Goal: Task Accomplishment & Management: Use online tool/utility

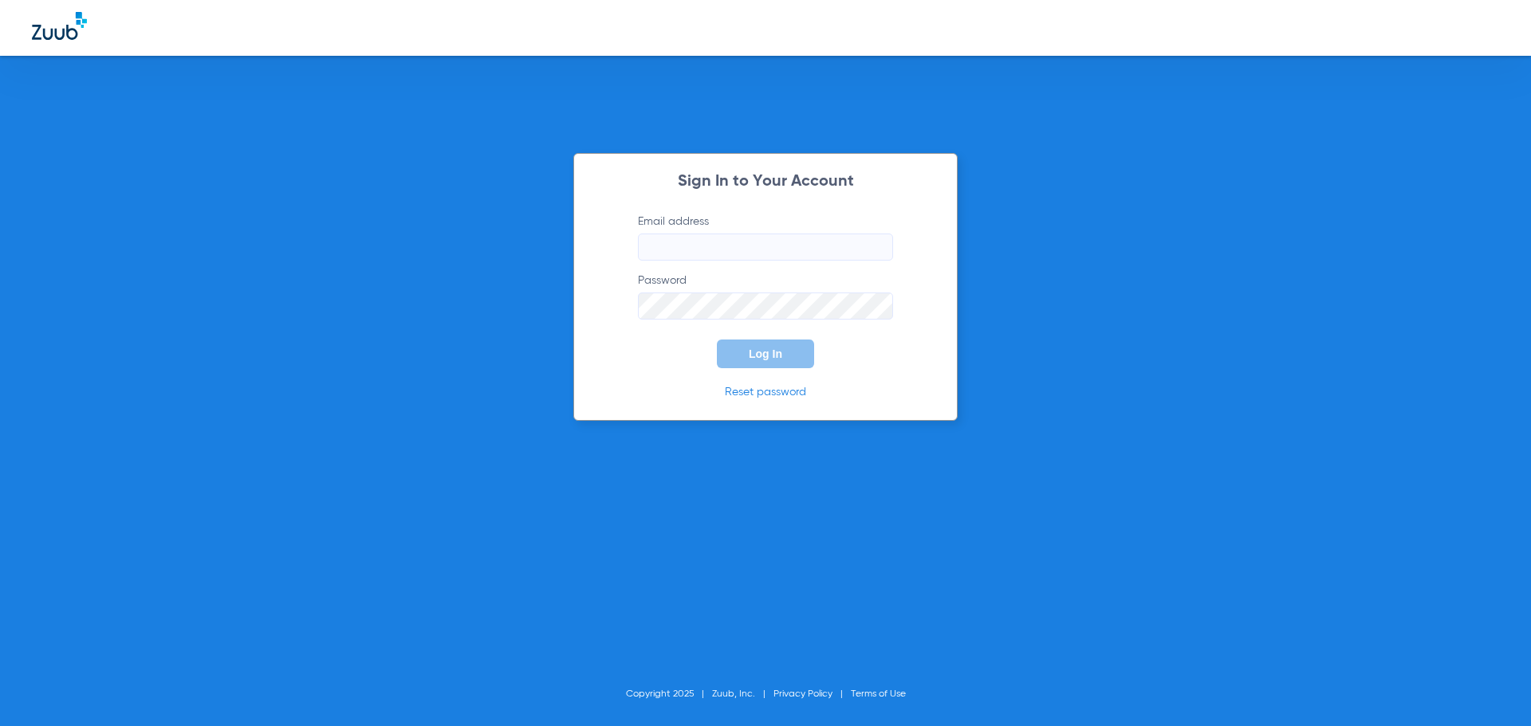
type input "[PERSON_NAME][EMAIL_ADDRESS][DOMAIN_NAME]"
click at [782, 364] on button "Log In" at bounding box center [765, 354] width 97 height 29
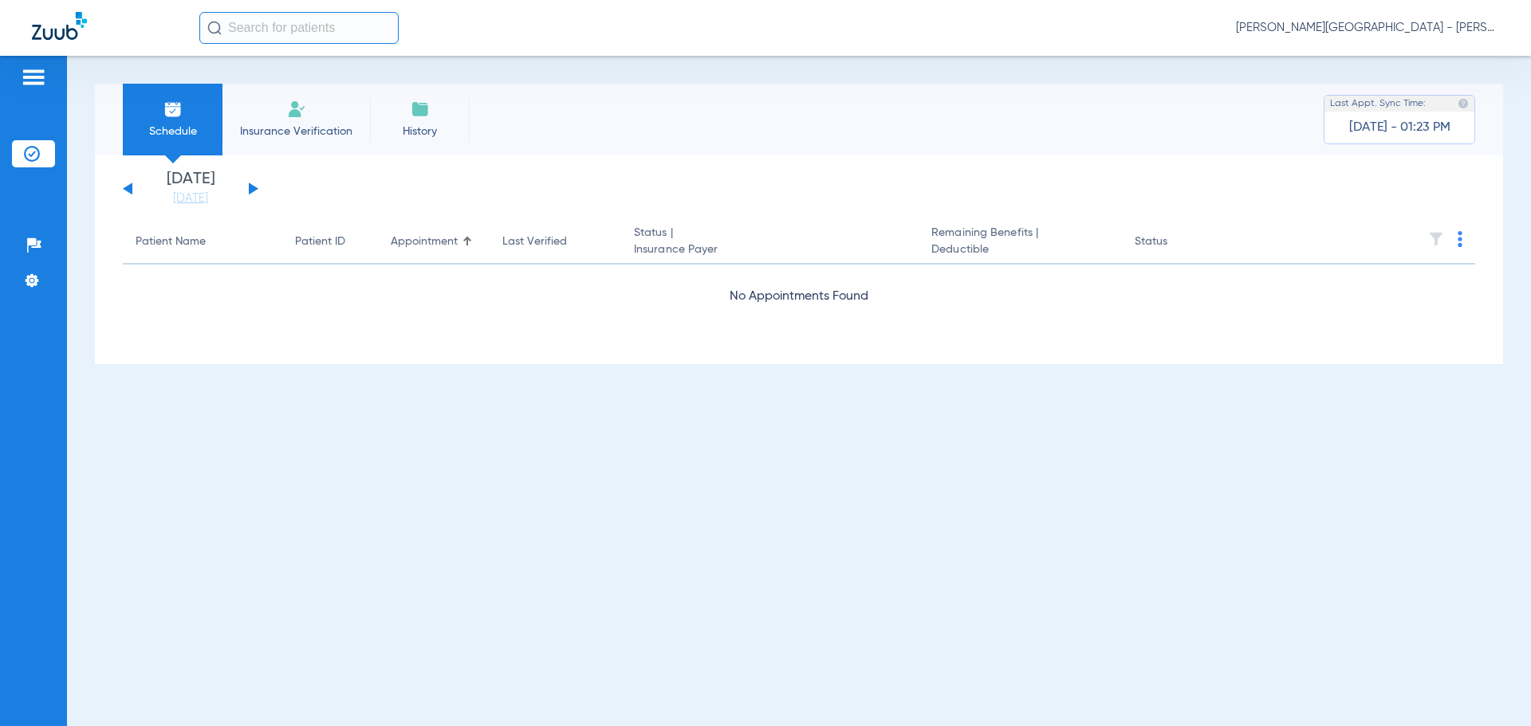
click at [295, 135] on span "Insurance Verification" at bounding box center [296, 132] width 124 height 16
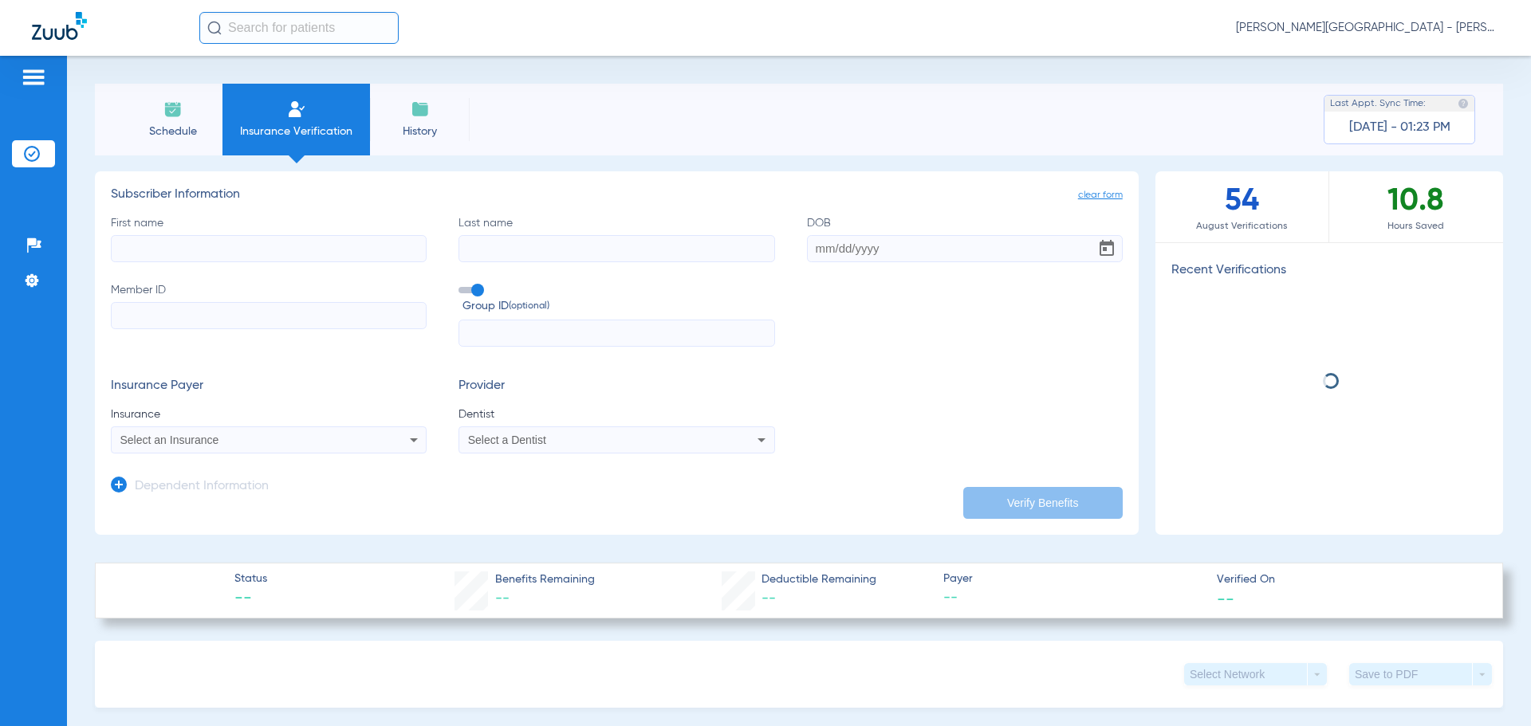
click at [258, 266] on div "First name Last name DOB Member ID Group ID (optional)" at bounding box center [617, 281] width 1012 height 132
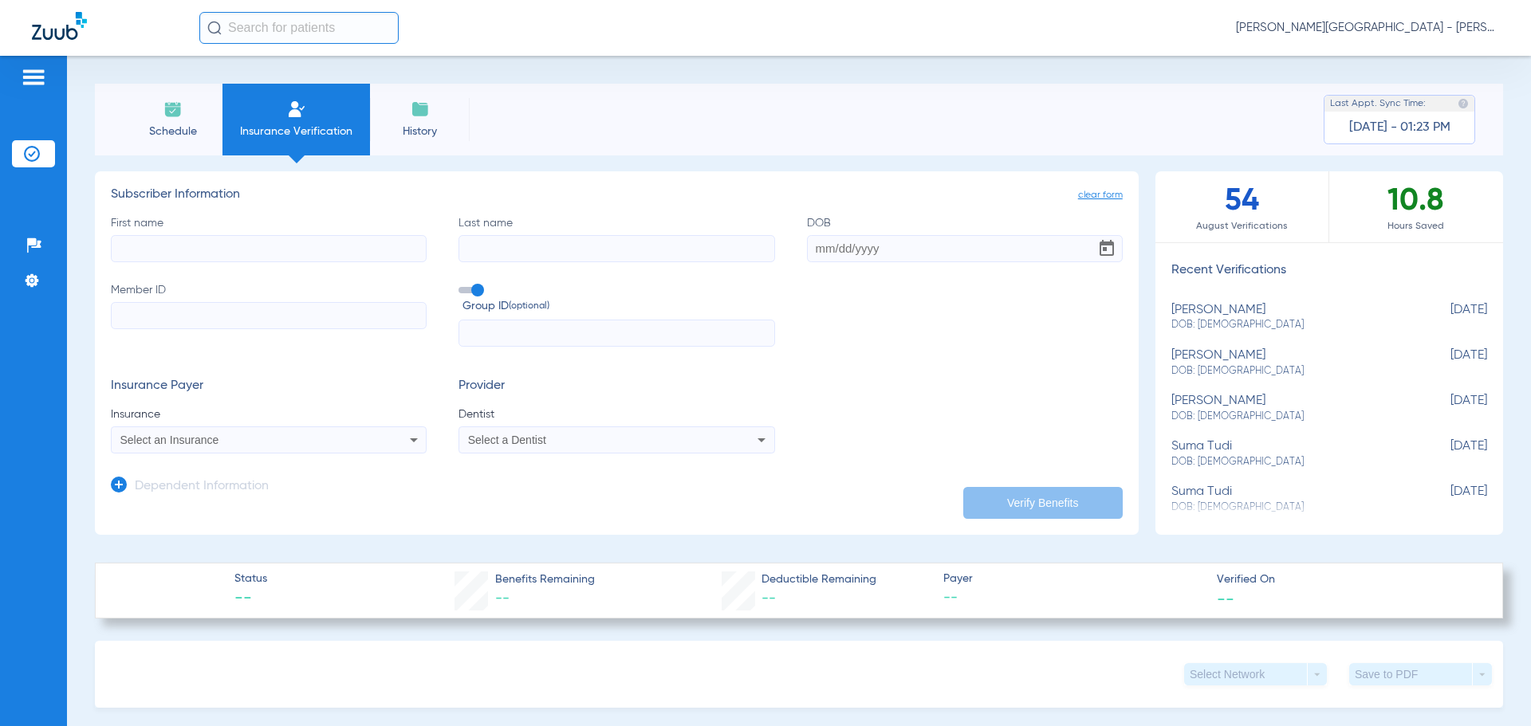
click at [258, 254] on input "First name" at bounding box center [269, 248] width 316 height 27
type input "[PERSON_NAME]"
type input "[DATE]"
click at [167, 336] on label "Member ID" at bounding box center [269, 314] width 316 height 65
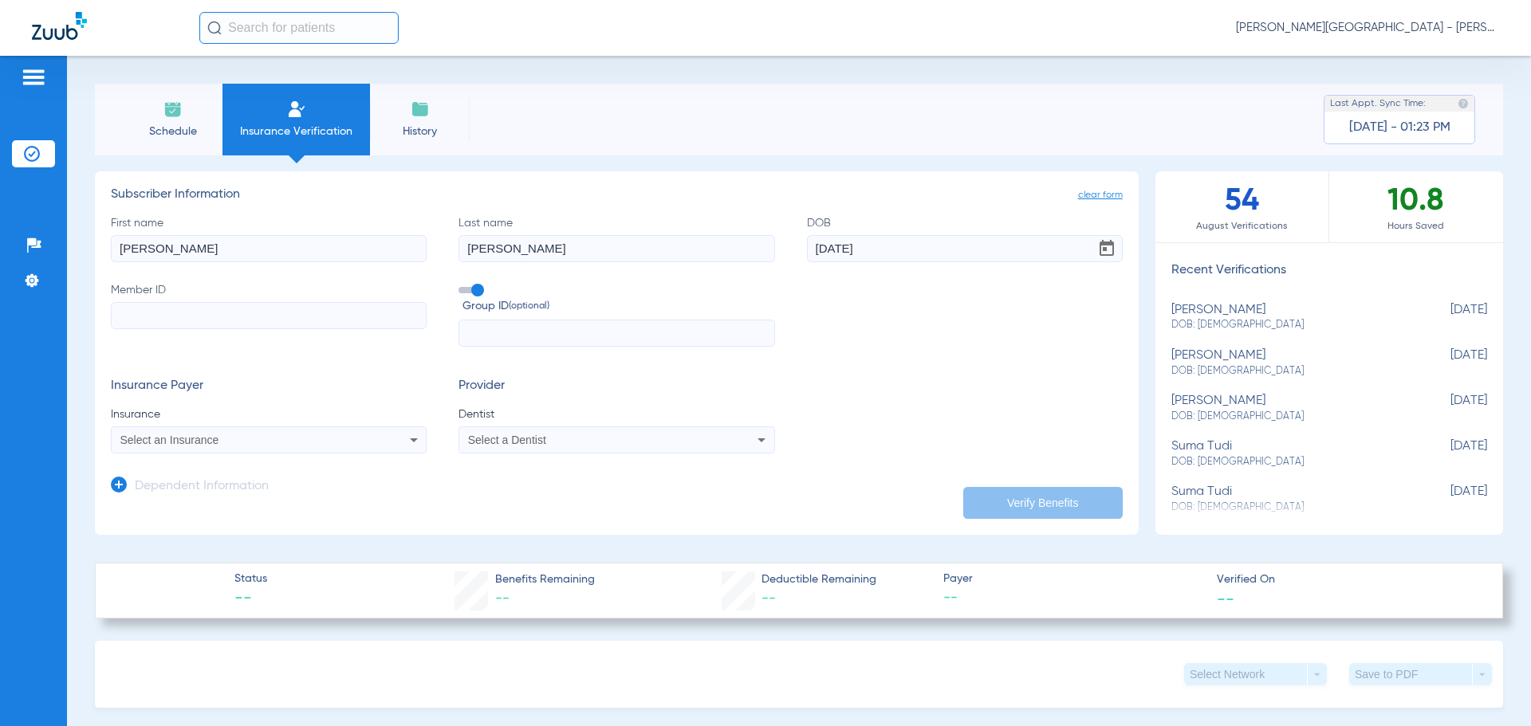
click at [167, 329] on input "Member ID" at bounding box center [269, 315] width 316 height 27
click at [171, 325] on input "Member ID" at bounding box center [269, 315] width 316 height 27
type input "940682306"
click at [392, 445] on div "Select an Insurance" at bounding box center [269, 440] width 314 height 19
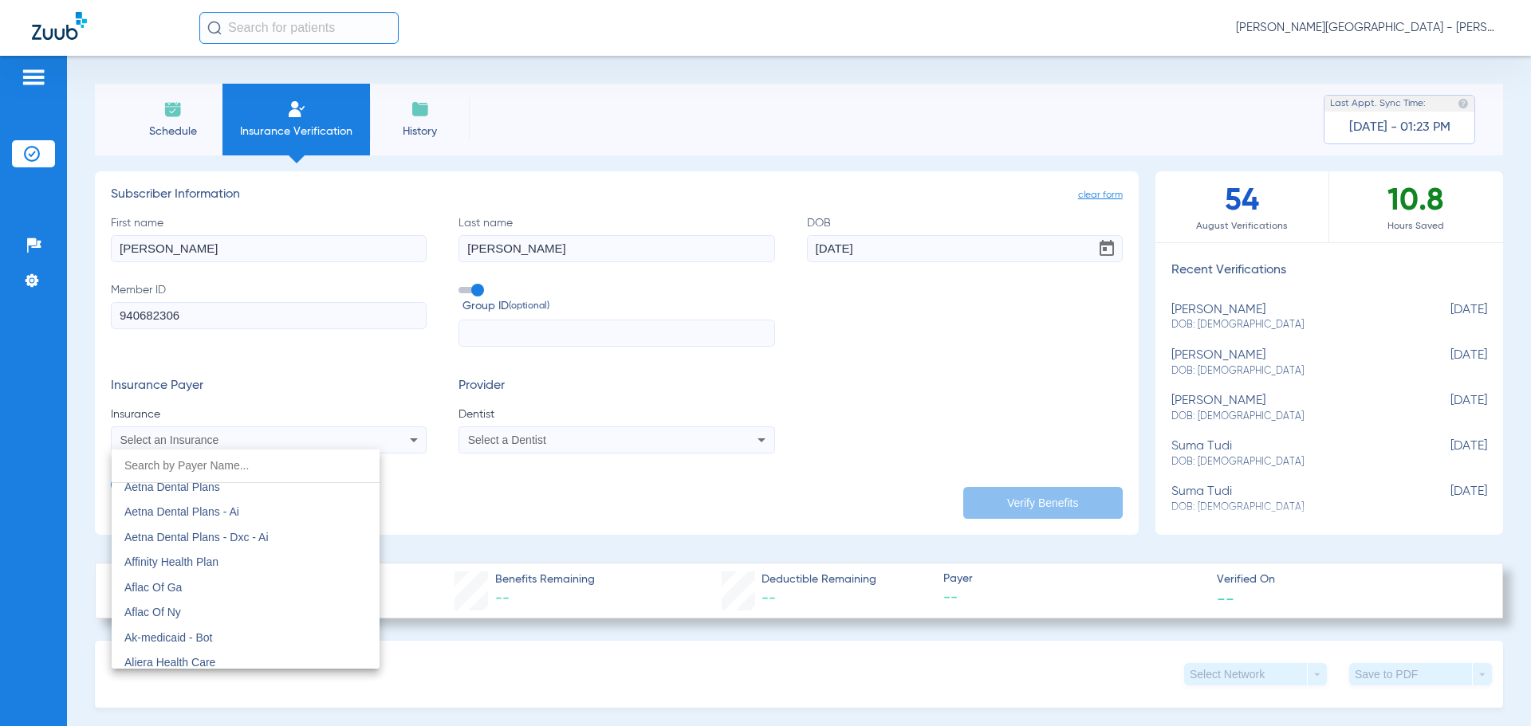
scroll to position [319, 0]
click at [195, 475] on input "dropdown search" at bounding box center [246, 466] width 268 height 33
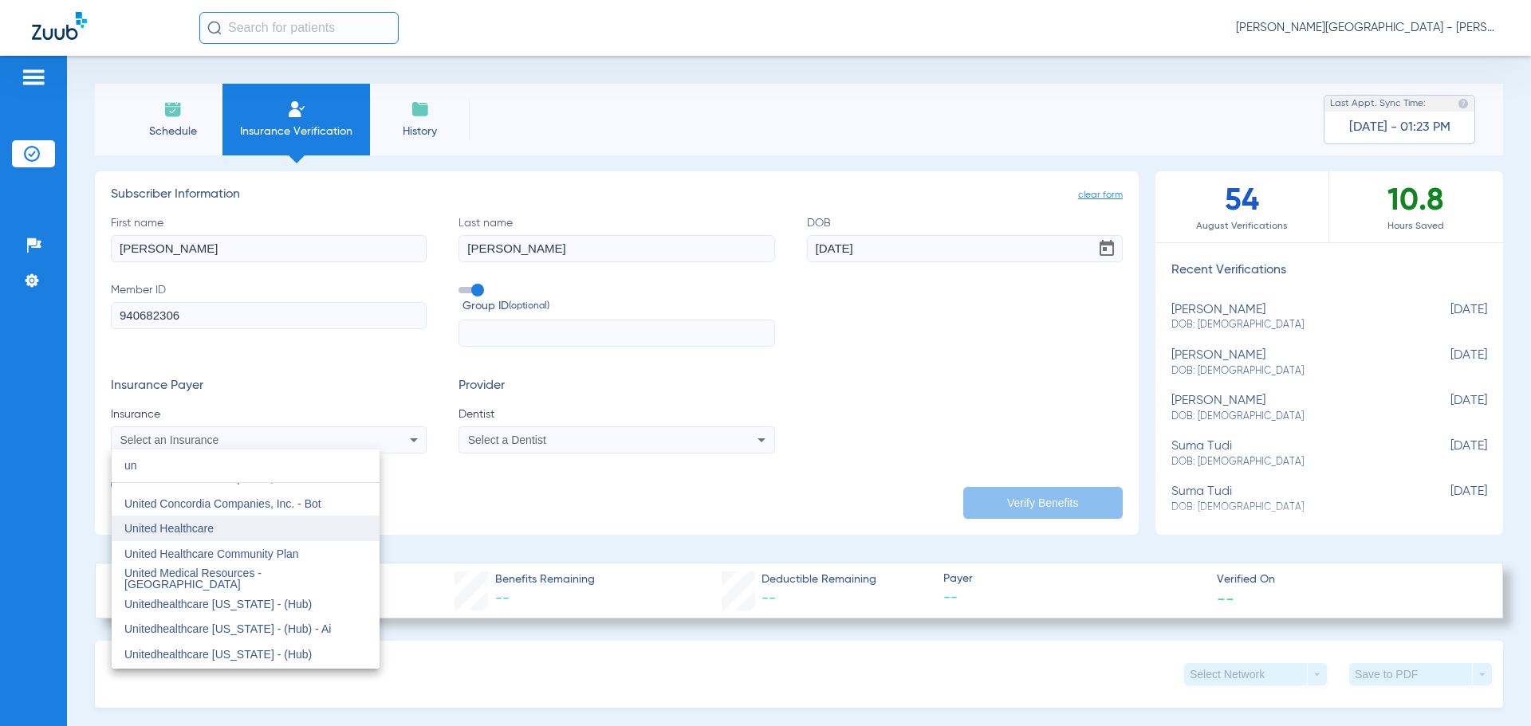
type input "un"
click at [217, 535] on mat-option "United Healthcare" at bounding box center [246, 529] width 268 height 26
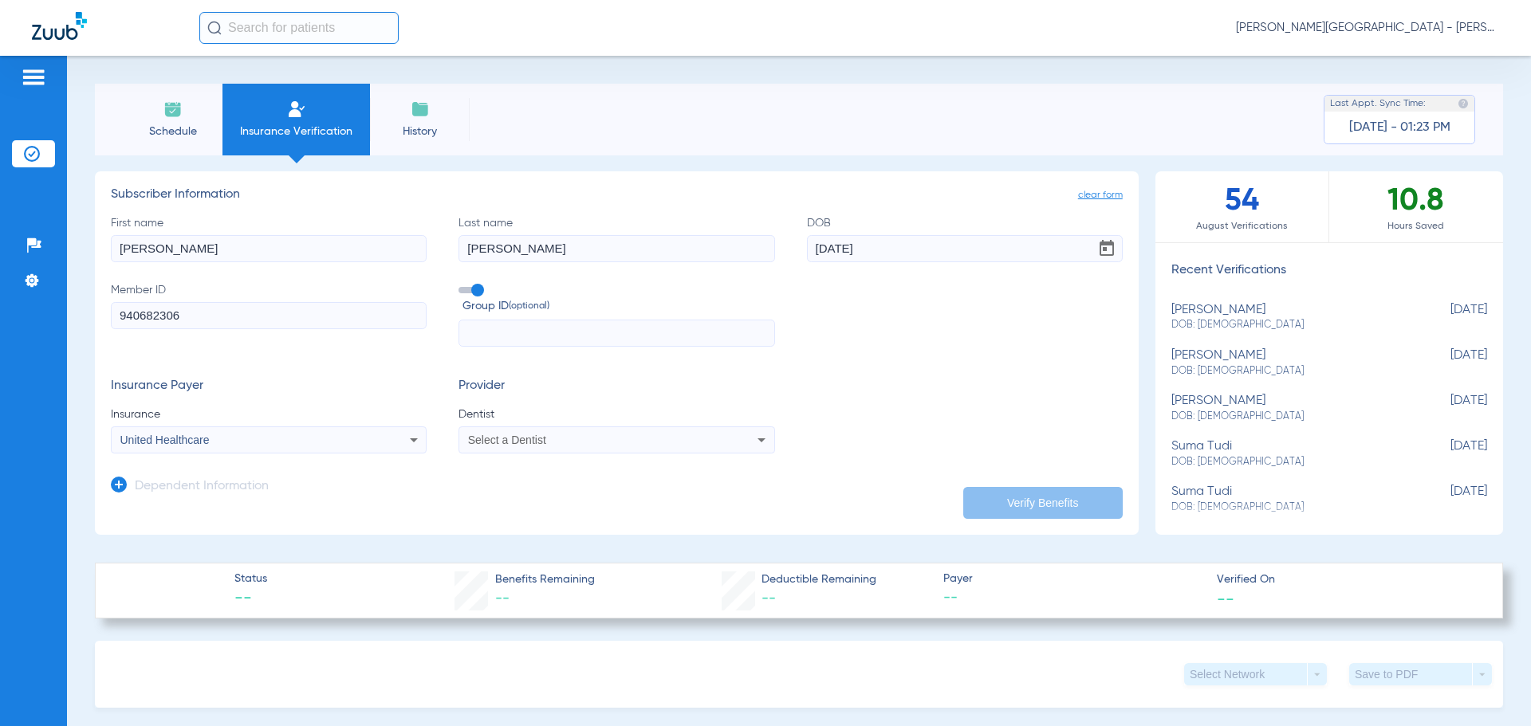
click at [492, 448] on div "Select a Dentist" at bounding box center [616, 440] width 314 height 19
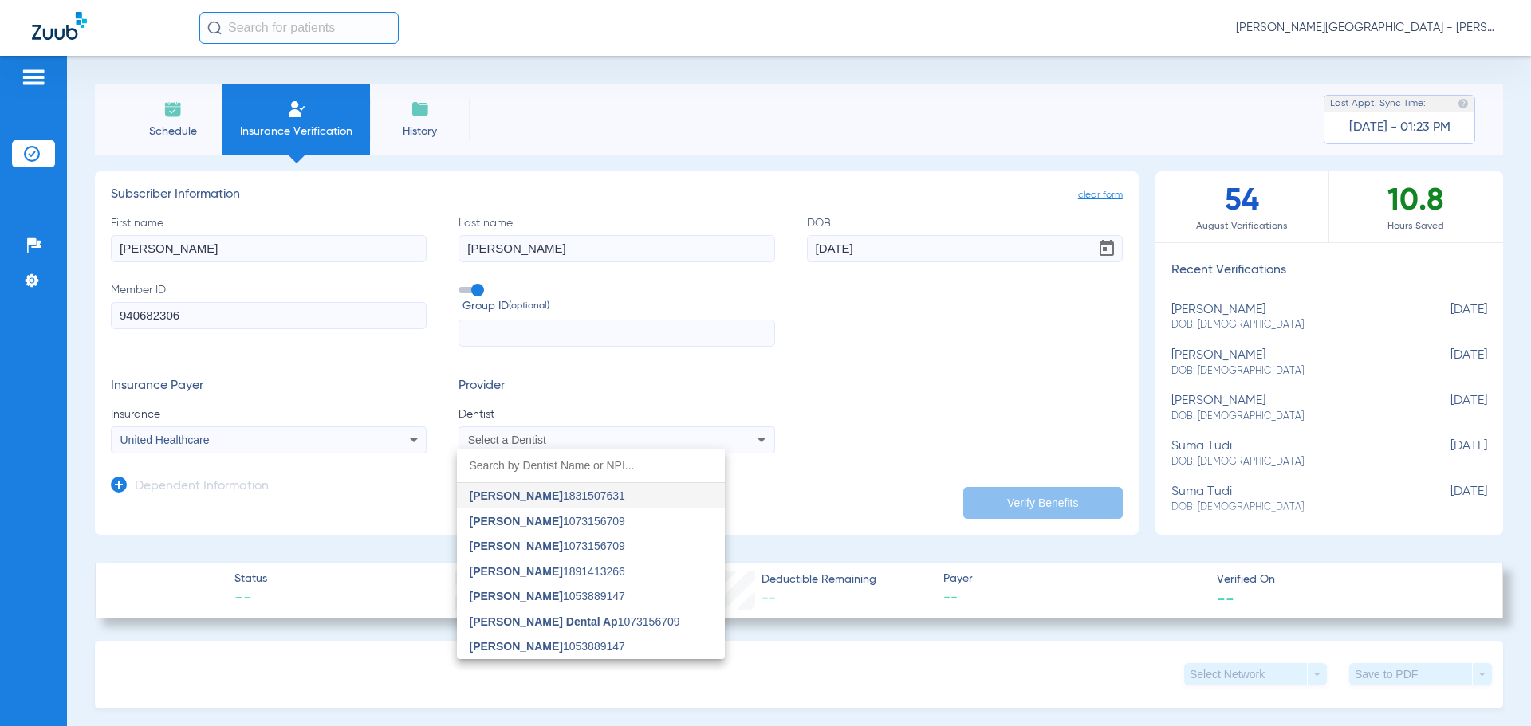
click at [536, 498] on span "[PERSON_NAME] 1831507631" at bounding box center [547, 495] width 155 height 11
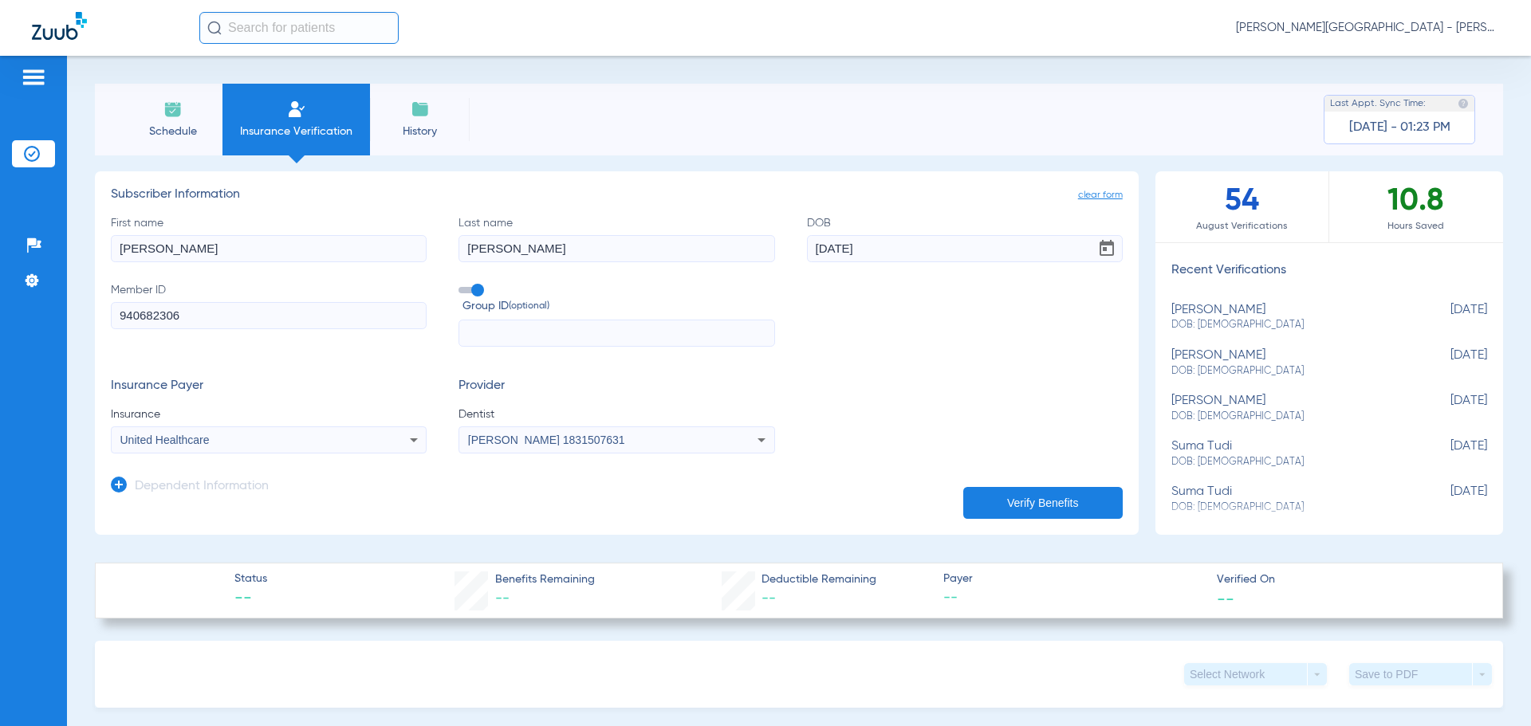
click at [995, 516] on button "Verify Benefits" at bounding box center [1042, 503] width 159 height 32
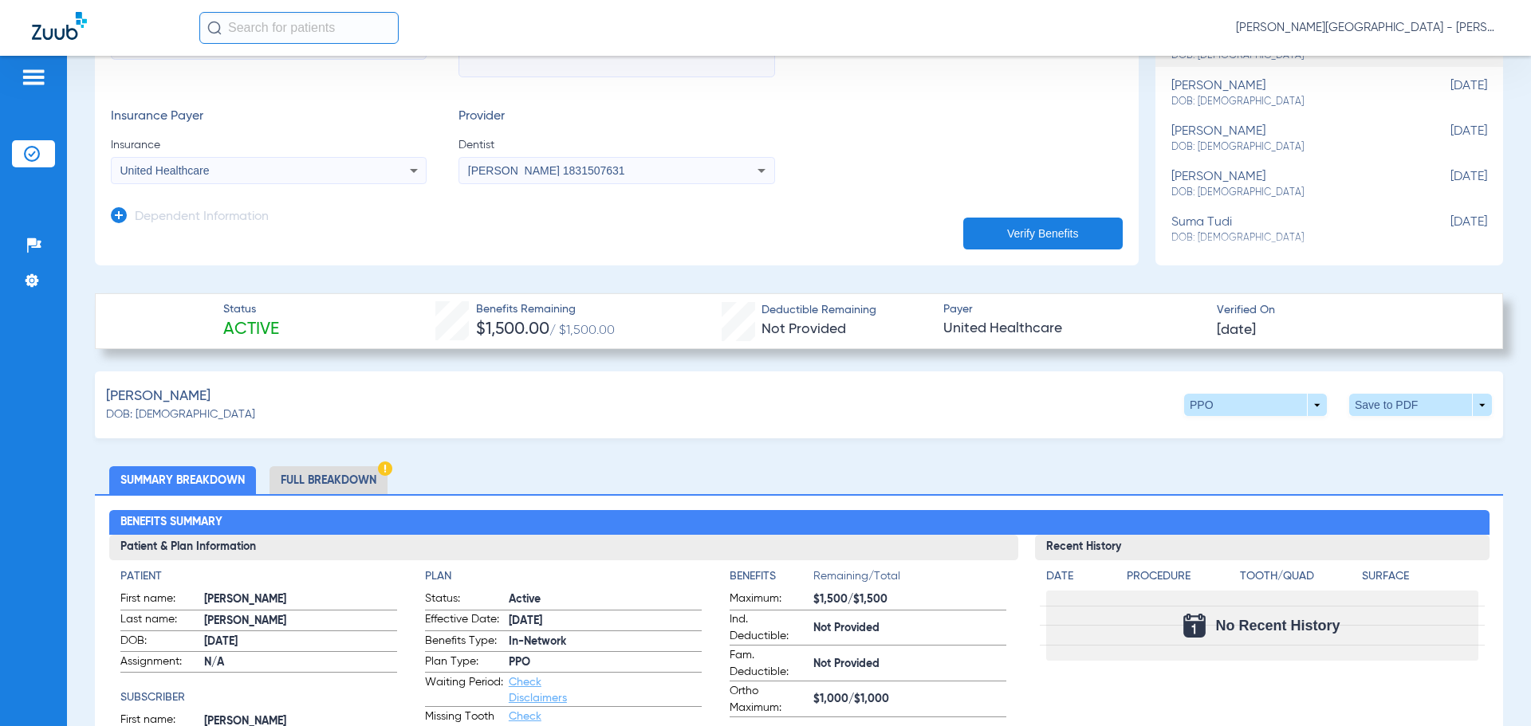
scroll to position [243, 0]
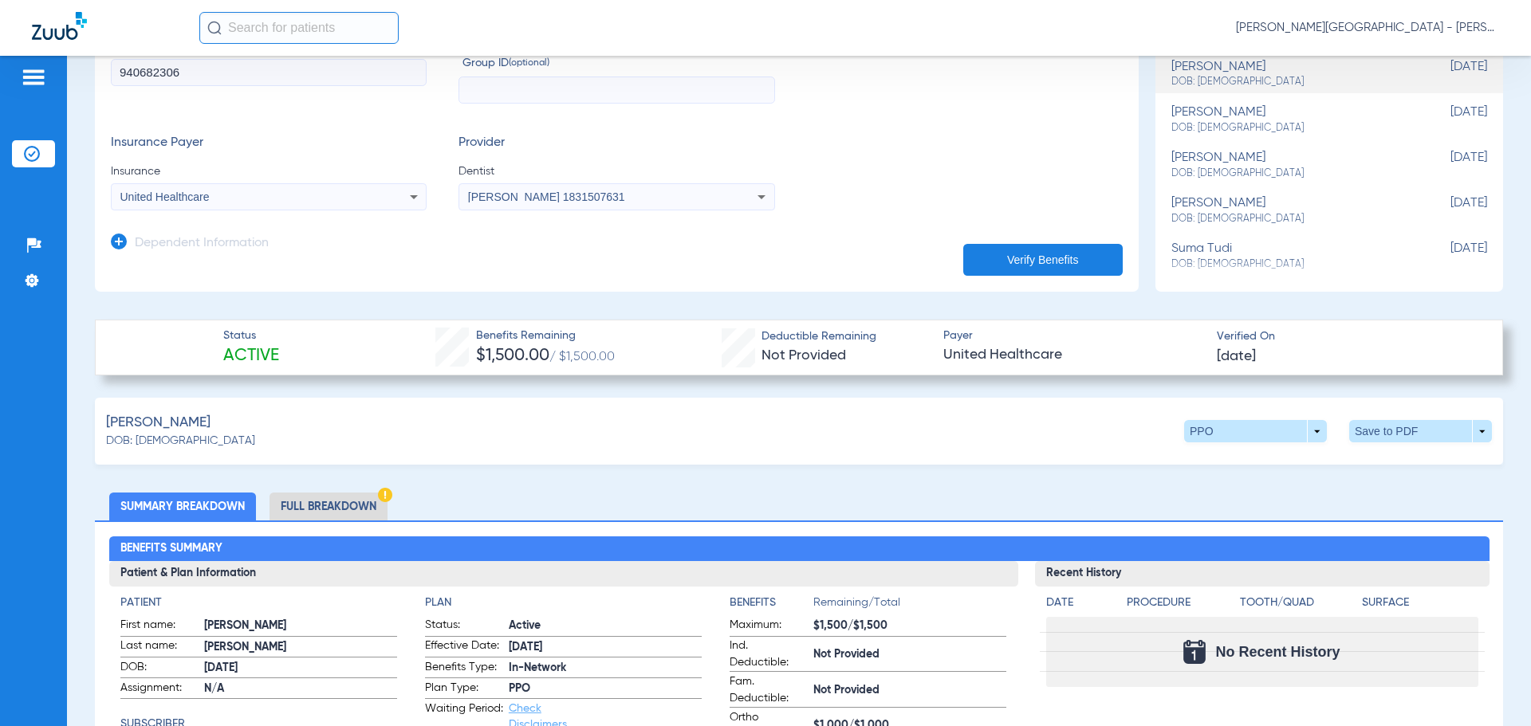
click at [340, 504] on li "Full Breakdown" at bounding box center [328, 507] width 118 height 28
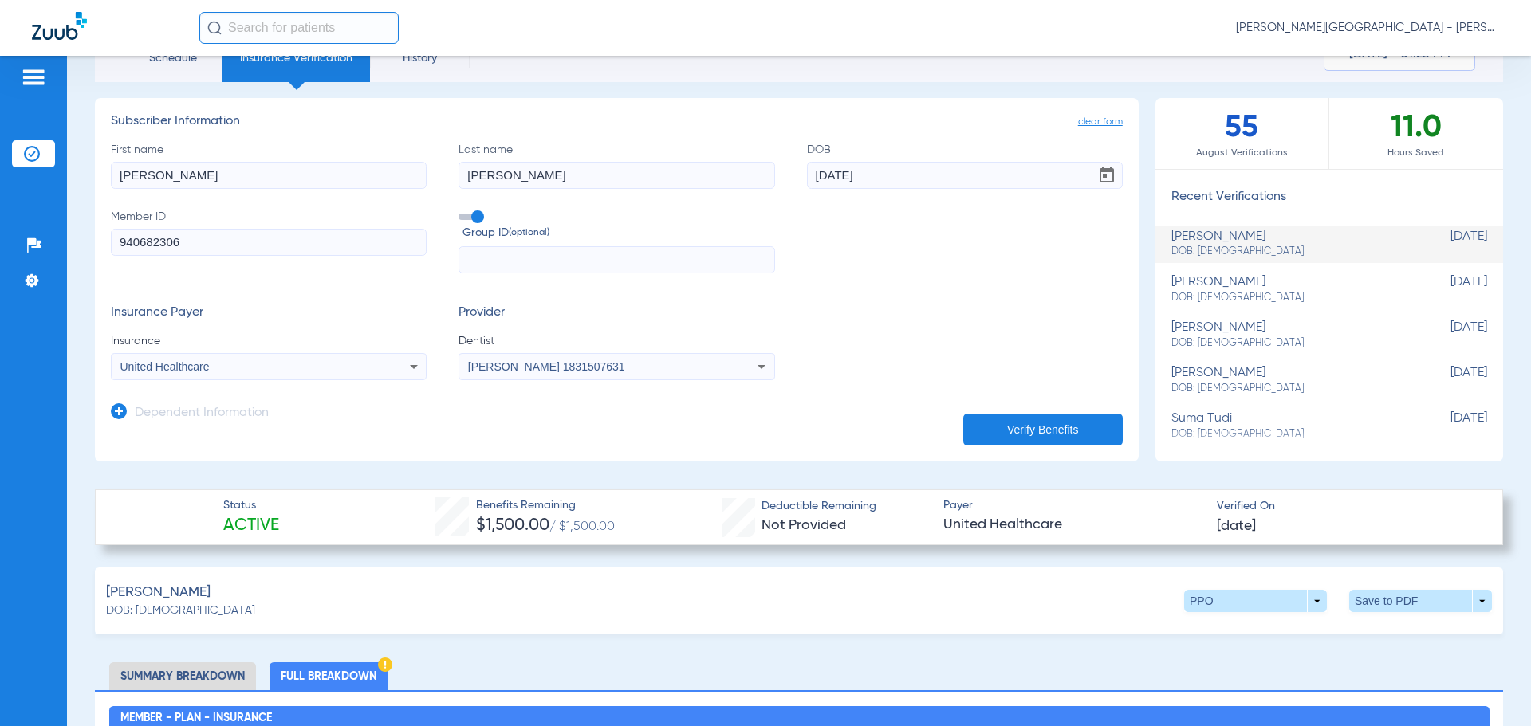
scroll to position [45, 0]
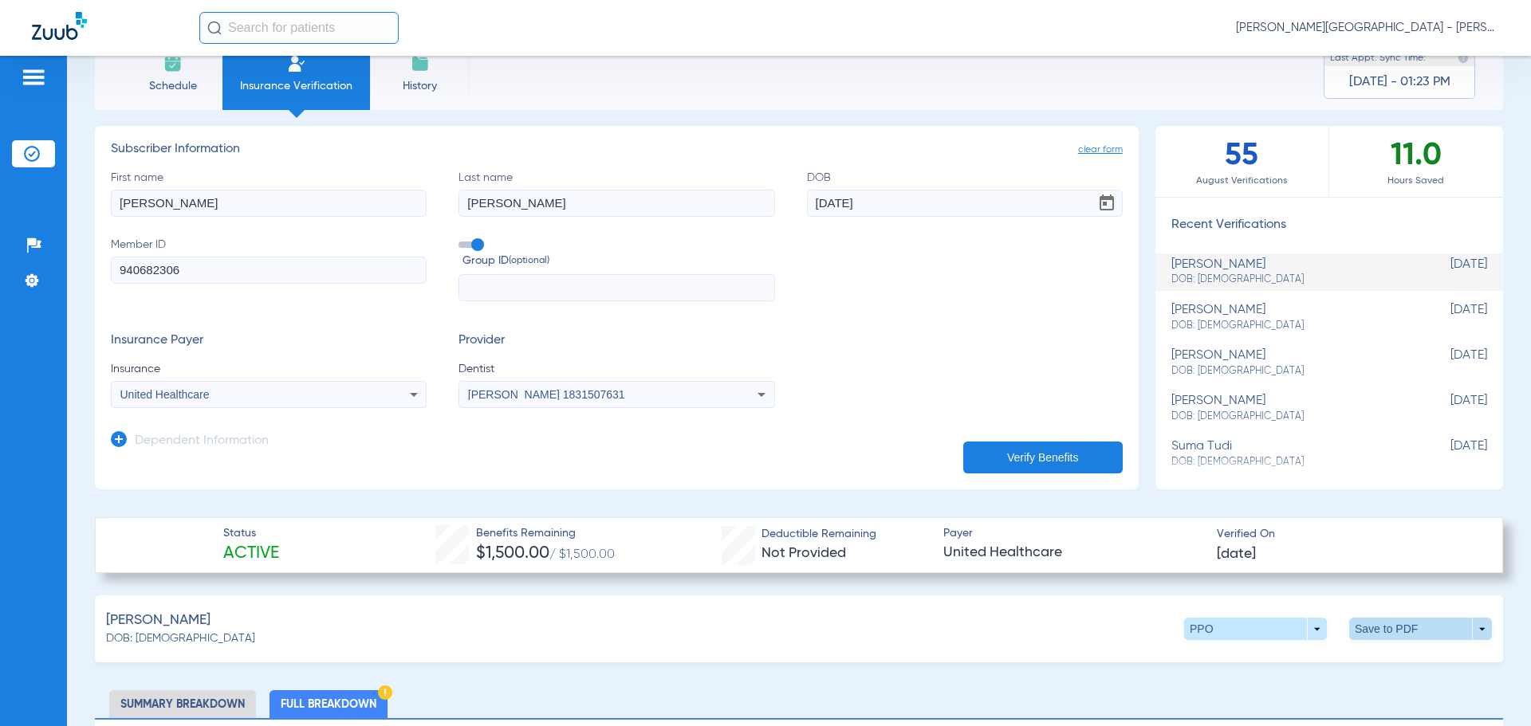
click at [1402, 629] on span at bounding box center [1421, 629] width 38 height 38
click at [1299, 664] on span "Save to PDF" at bounding box center [1288, 659] width 63 height 11
